Goal: Task Accomplishment & Management: Manage account settings

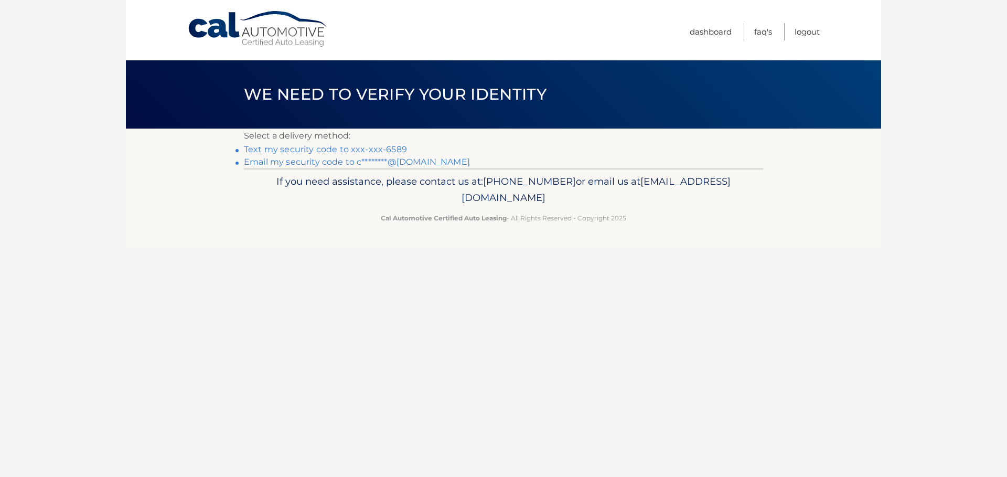
click at [300, 147] on link "Text my security code to xxx-xxx-6589" at bounding box center [325, 149] width 163 height 10
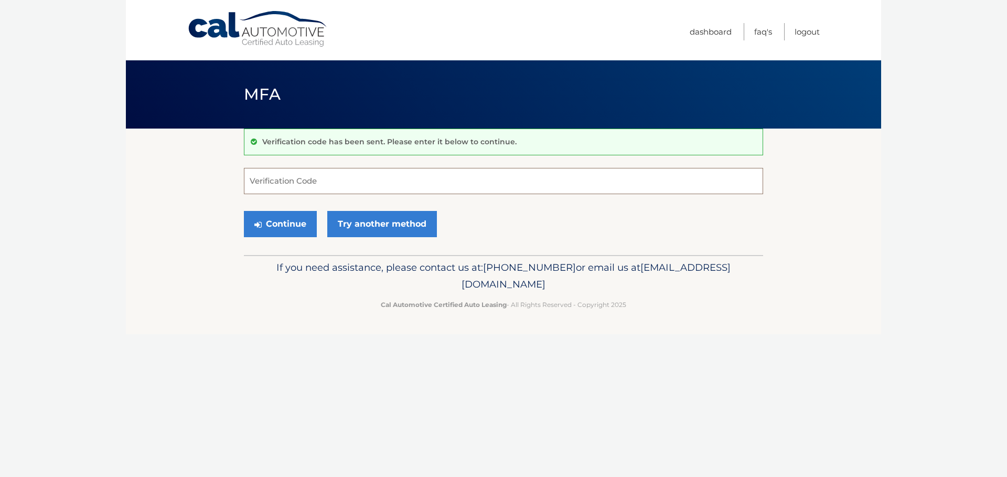
click at [344, 187] on input "Verification Code" at bounding box center [503, 181] width 519 height 26
type input "753779"
click at [273, 223] on button "Continue" at bounding box center [280, 224] width 73 height 26
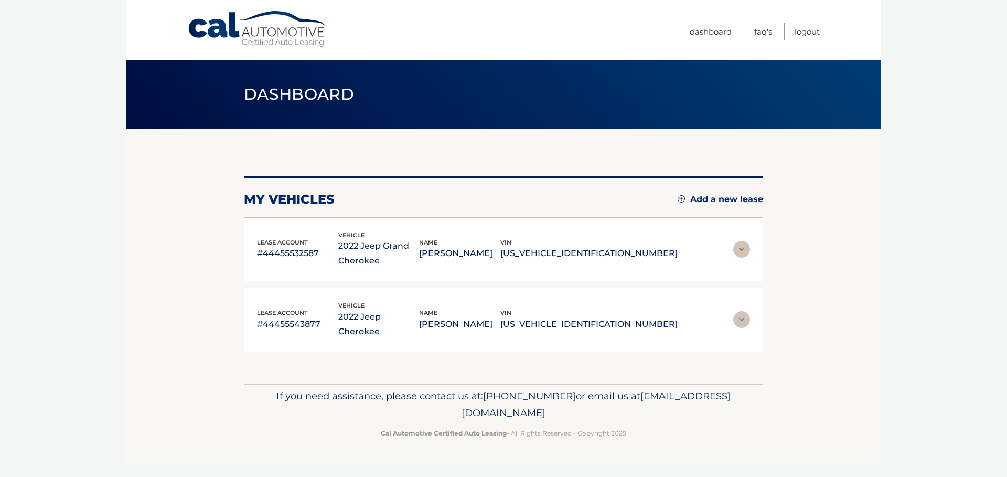
click at [746, 250] on img at bounding box center [741, 249] width 17 height 17
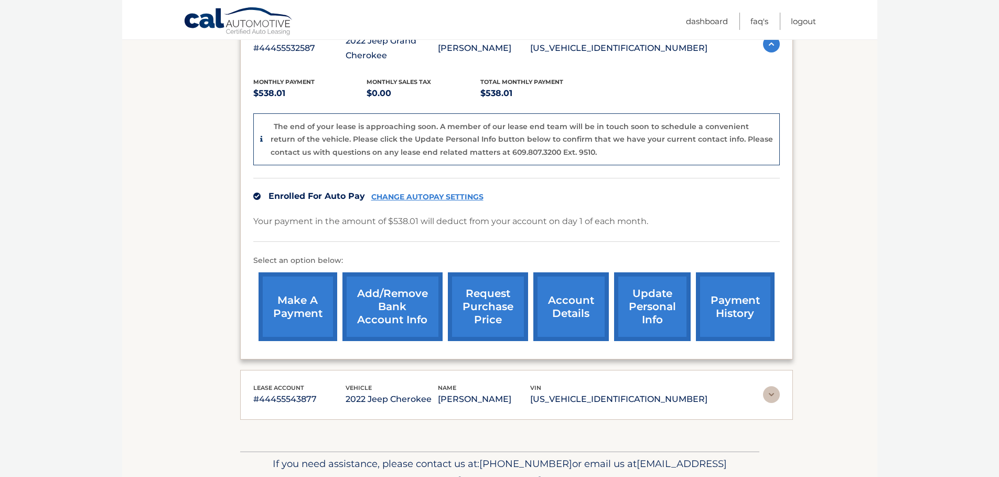
scroll to position [206, 0]
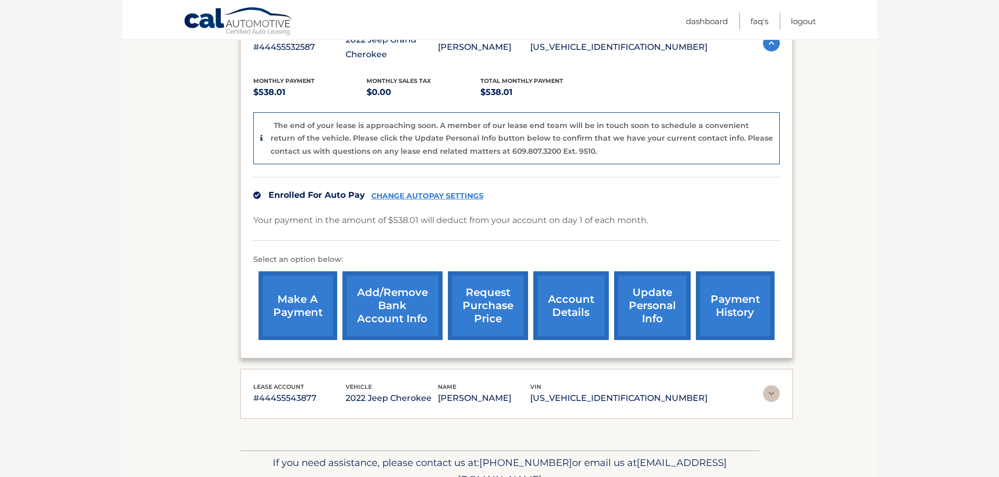
click at [586, 300] on link "account details" at bounding box center [571, 305] width 76 height 69
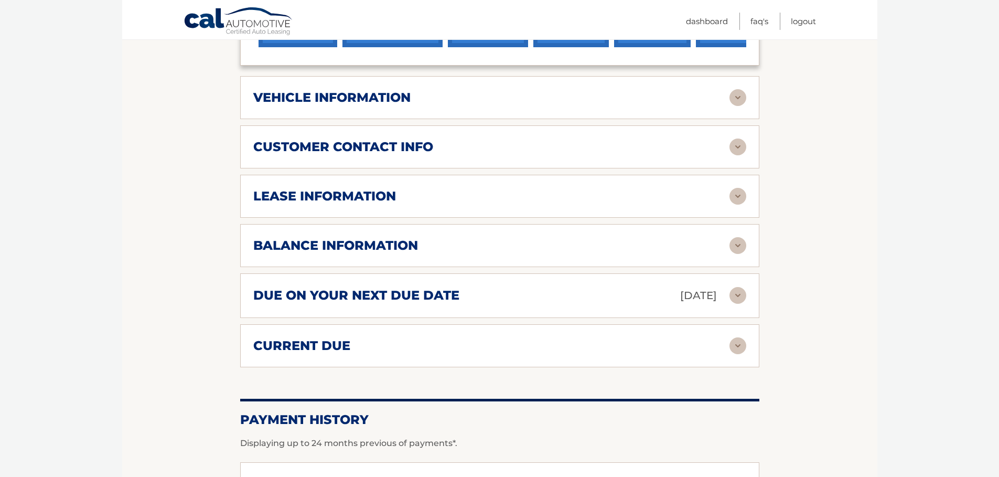
scroll to position [472, 0]
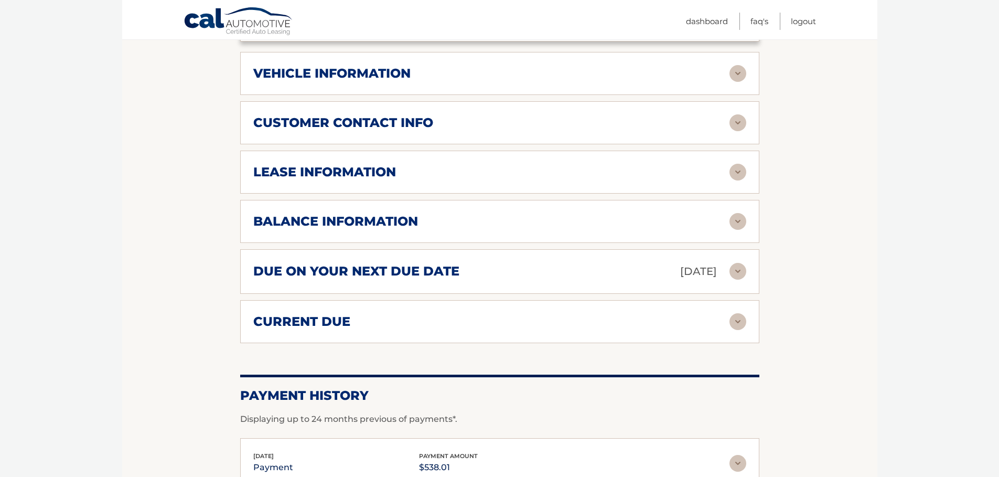
click at [743, 172] on img at bounding box center [738, 172] width 17 height 17
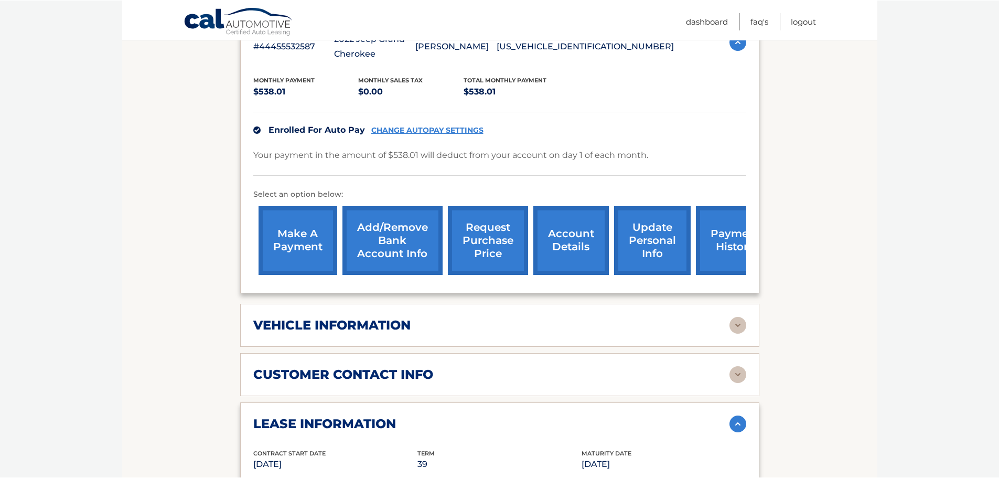
scroll to position [52, 0]
